Goal: Entertainment & Leisure: Consume media (video, audio)

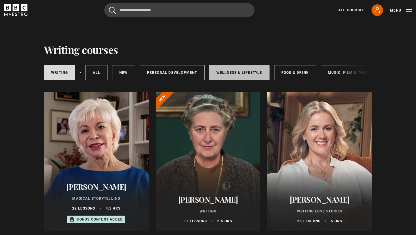
click at [249, 72] on link "Wellness & Lifestyle" at bounding box center [239, 72] width 60 height 15
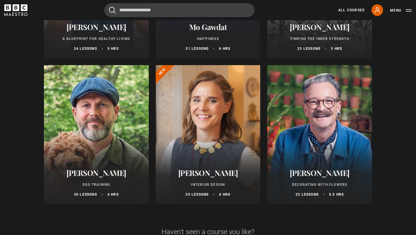
scroll to position [322, 0]
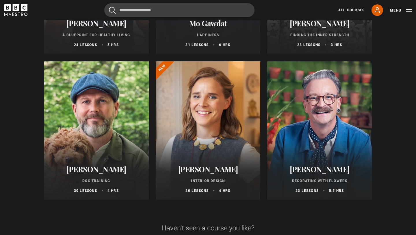
click at [225, 114] on div at bounding box center [208, 130] width 105 height 139
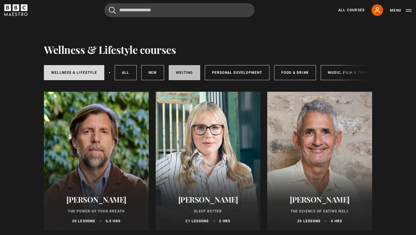
click at [177, 72] on link "Writing" at bounding box center [184, 72] width 31 height 15
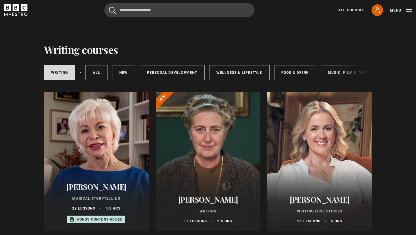
click at [96, 138] on div at bounding box center [96, 161] width 105 height 139
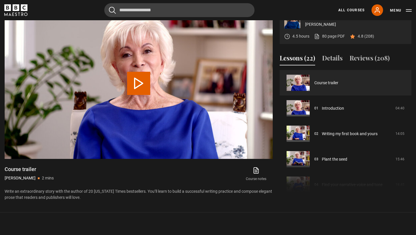
scroll to position [299, 0]
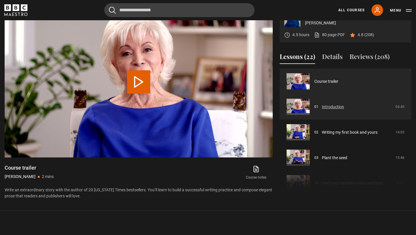
click at [334, 107] on link "Introduction" at bounding box center [333, 107] width 22 height 6
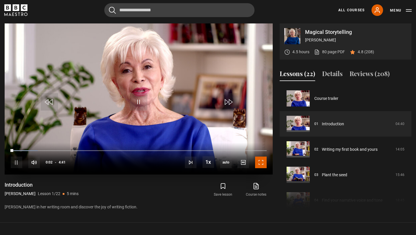
click at [261, 161] on span "Video Player" at bounding box center [261, 162] width 12 height 12
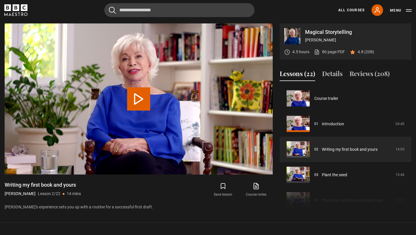
scroll to position [25, 0]
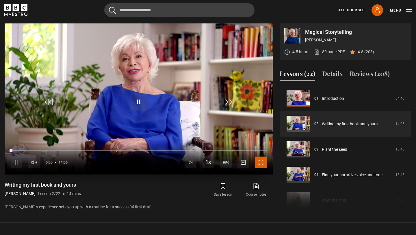
click at [262, 161] on span "Video Player" at bounding box center [261, 162] width 12 height 12
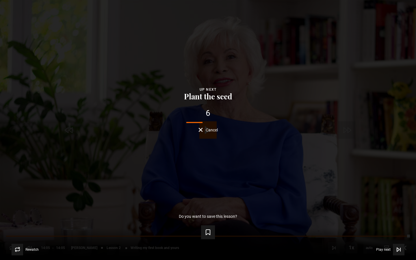
click at [213, 130] on span "Cancel" at bounding box center [212, 130] width 12 height 4
